Goal: Check status

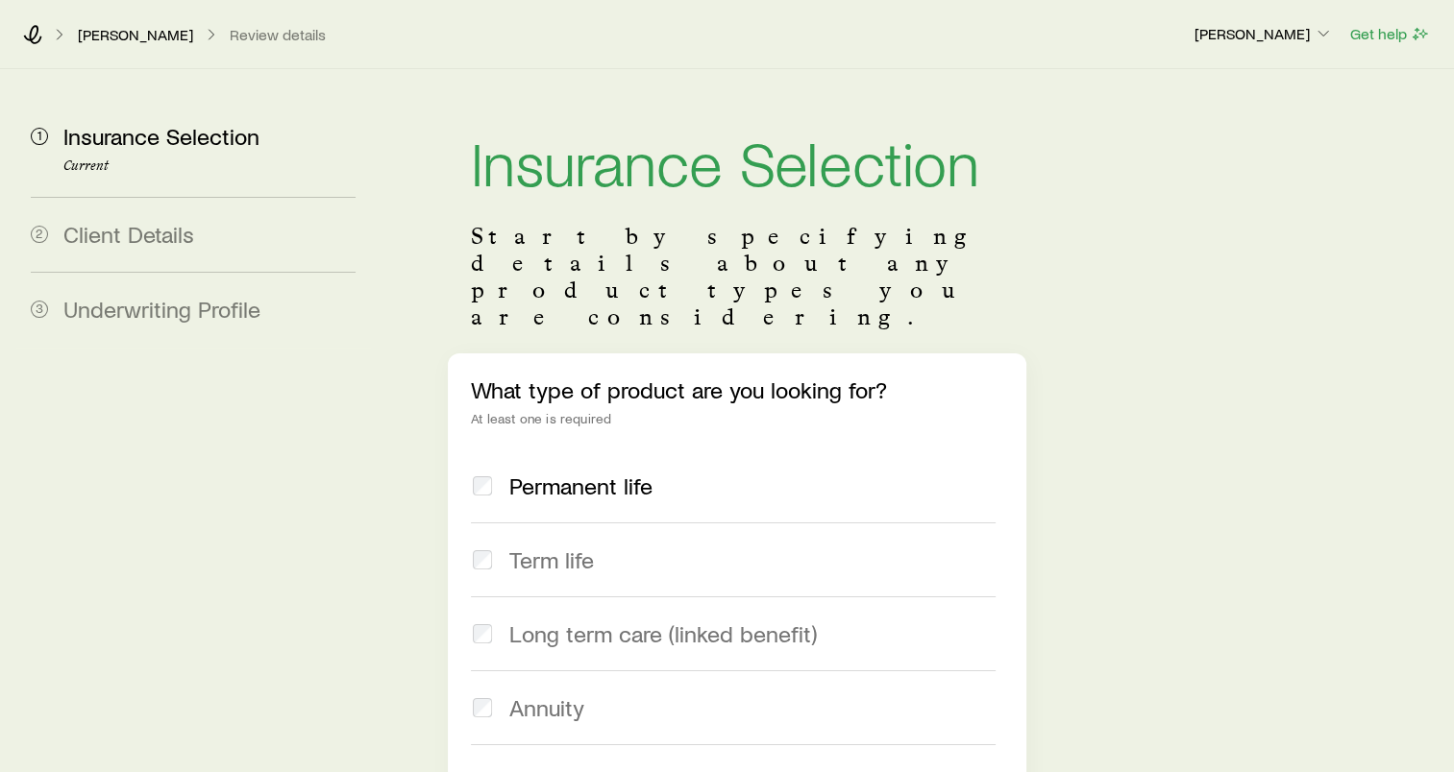
click at [229, 22] on div "[PERSON_NAME] Review details [PERSON_NAME] Get help" at bounding box center [727, 34] width 1454 height 69
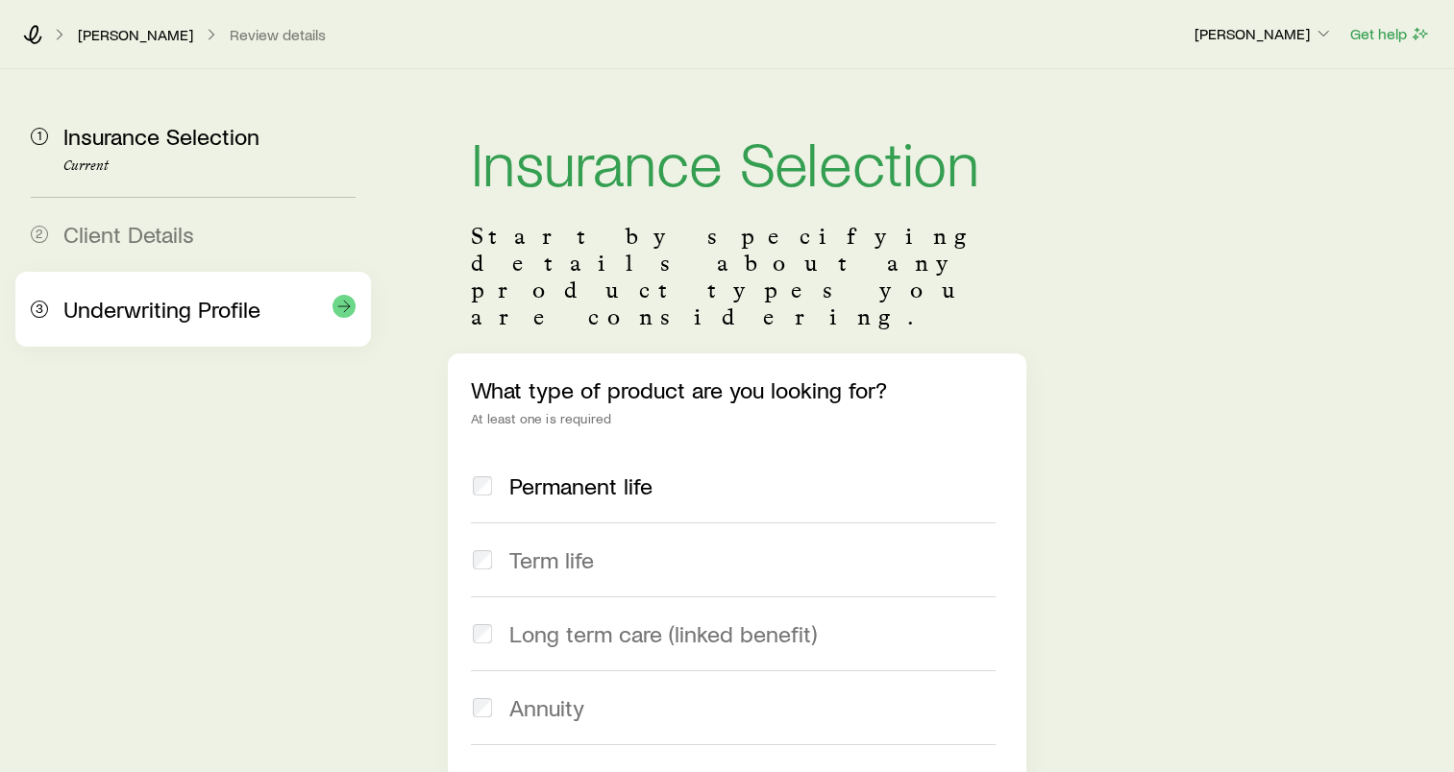
click at [190, 294] on div "3 Underwriting Profile" at bounding box center [193, 309] width 325 height 75
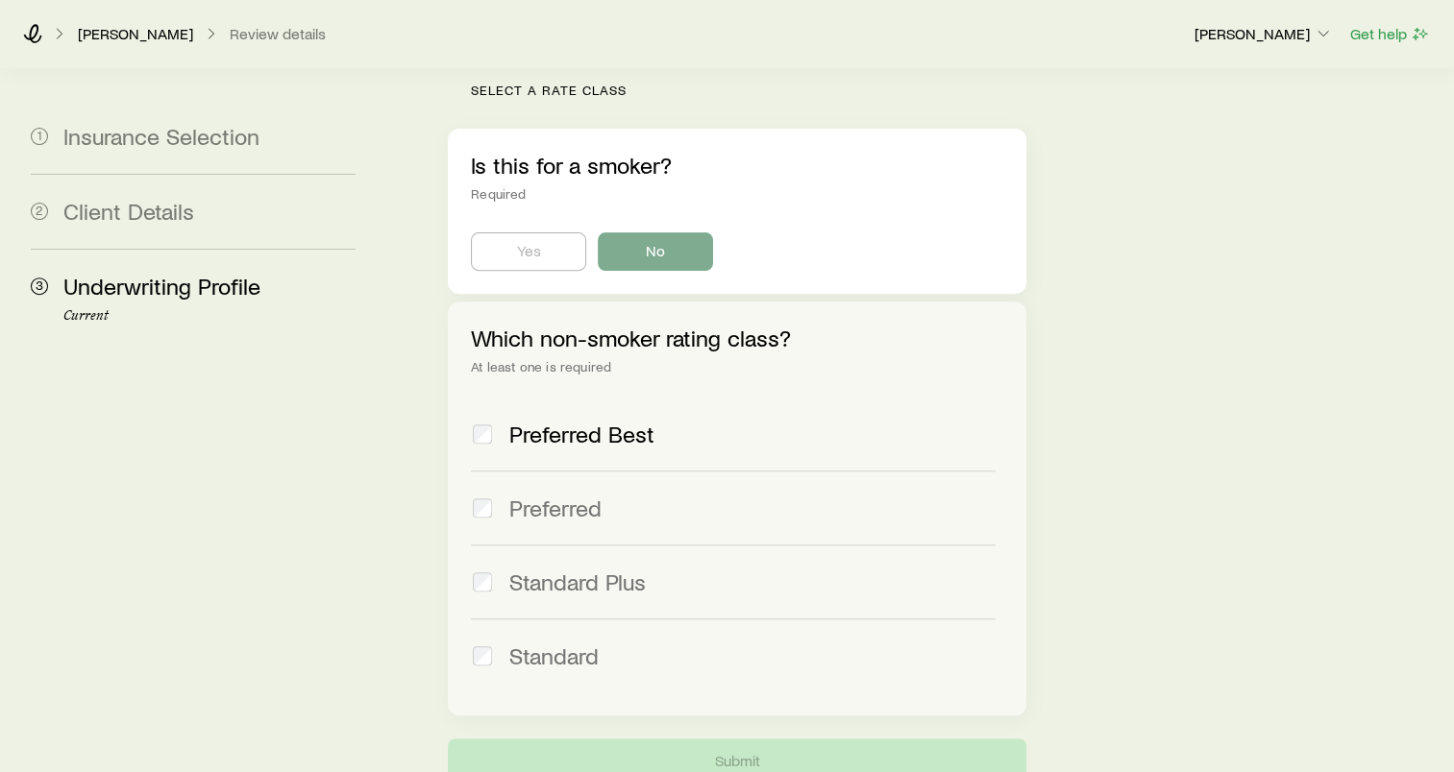
scroll to position [736, 0]
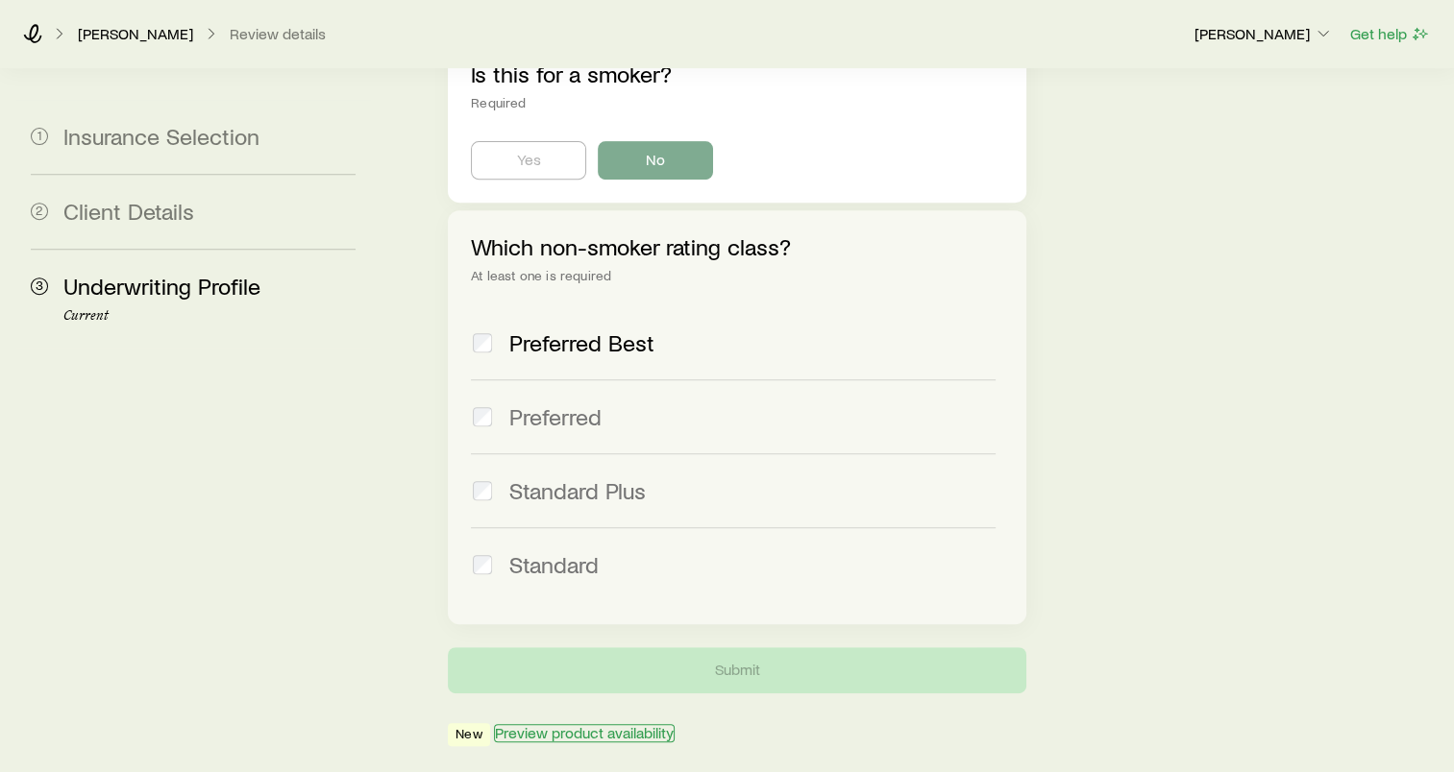
click at [531, 724] on button "Preview product availability" at bounding box center [584, 733] width 181 height 18
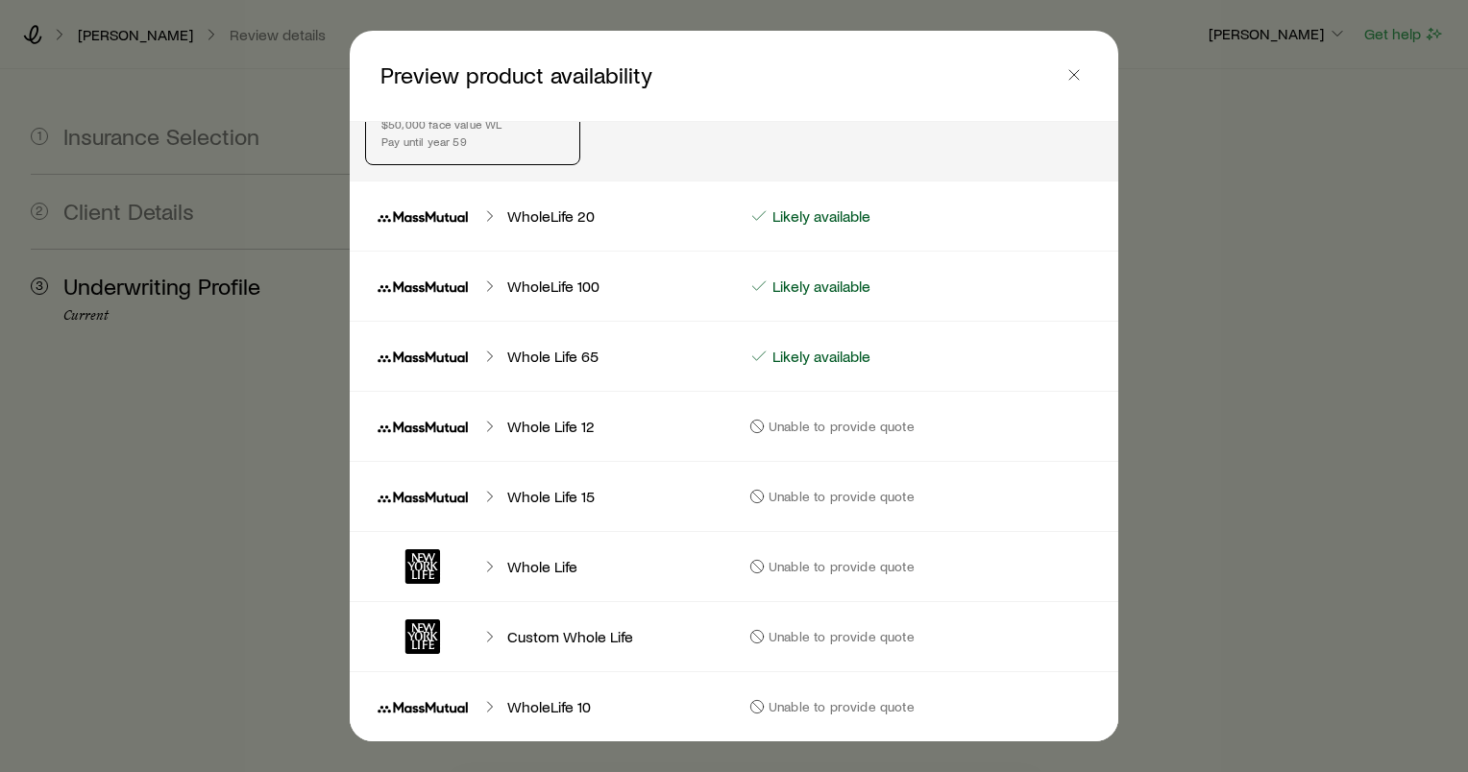
scroll to position [0, 0]
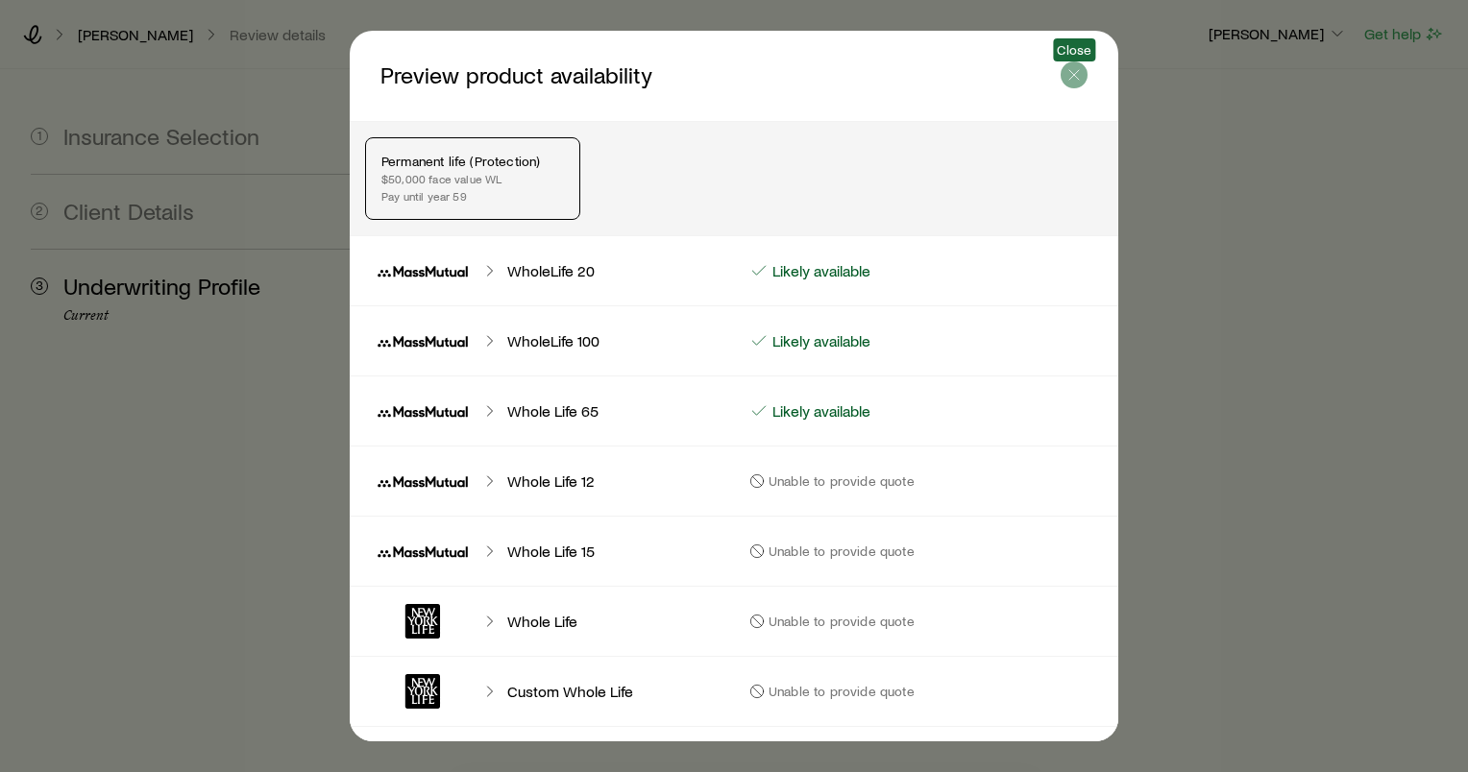
click at [1075, 77] on icon "button" at bounding box center [1073, 74] width 19 height 19
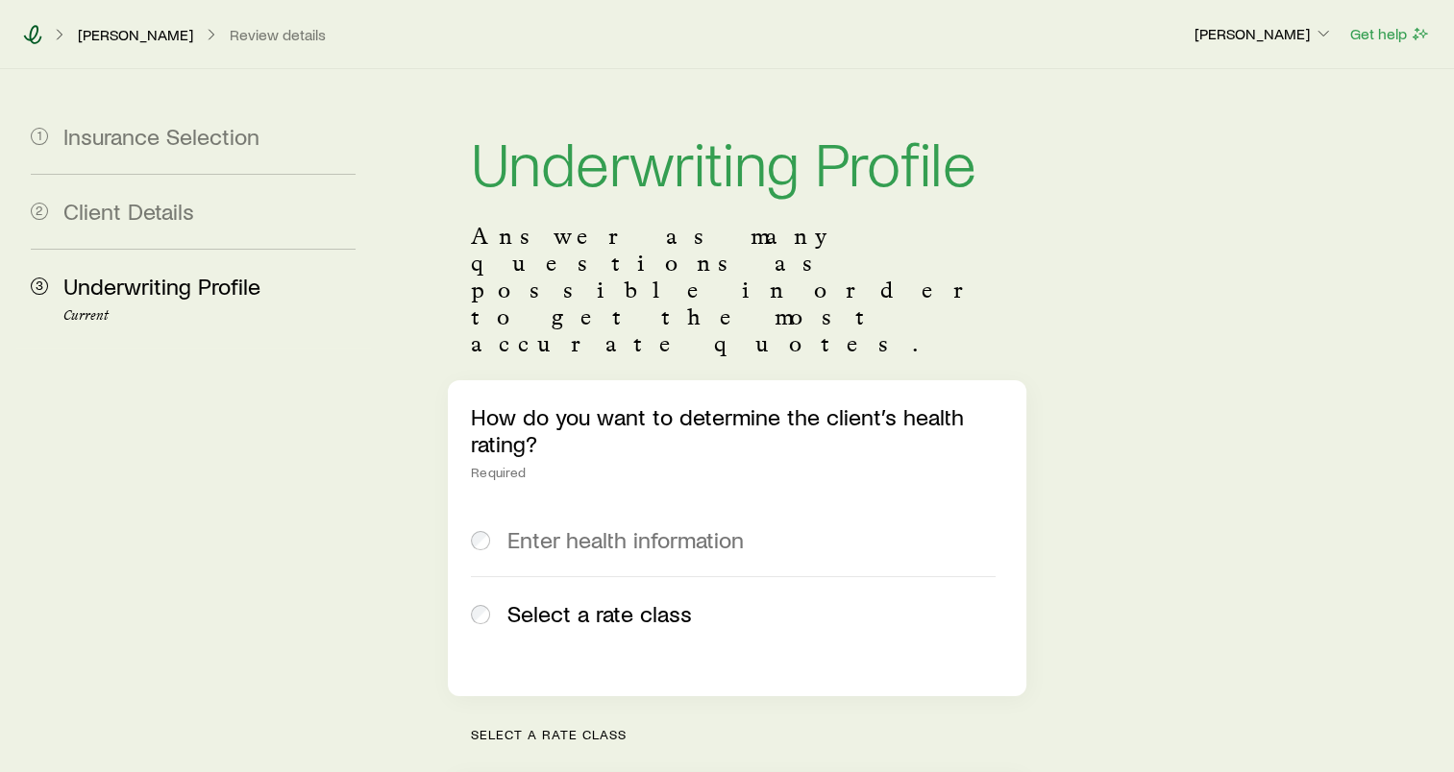
click at [39, 28] on icon at bounding box center [32, 34] width 19 height 19
